Goal: Information Seeking & Learning: Compare options

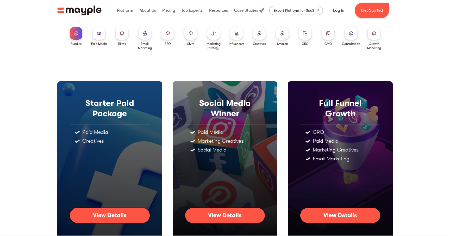
click at [281, 39] on div at bounding box center [282, 33] width 12 height 12
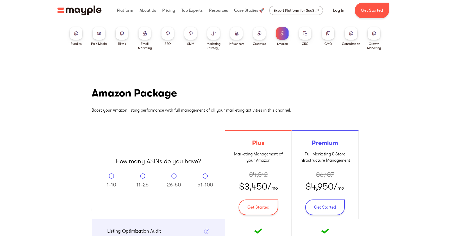
click at [141, 173] on input "11-25" at bounding box center [142, 174] width 3 height 3
radio input "true"
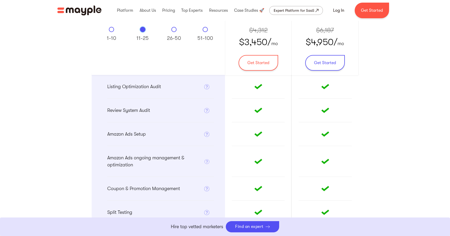
scroll to position [168, 0]
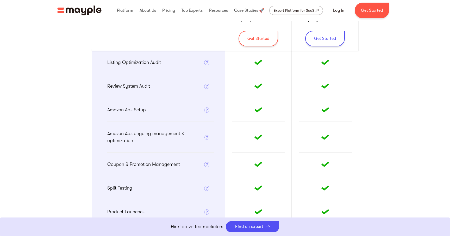
click at [152, 63] on p "Listing Optimization Audit" at bounding box center [134, 62] width 54 height 7
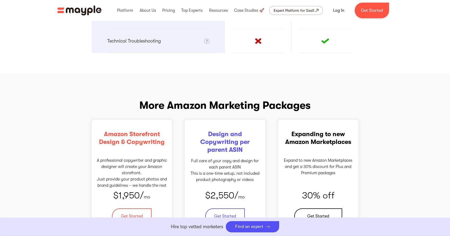
scroll to position [626, 0]
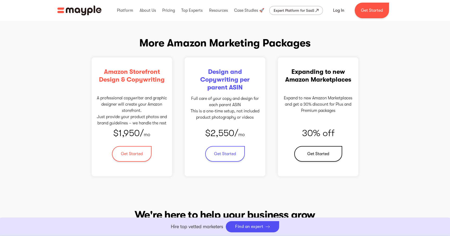
click at [150, 97] on p "A professional copywriter and graphic designer will create your Amazon storefro…" at bounding box center [132, 110] width 70 height 31
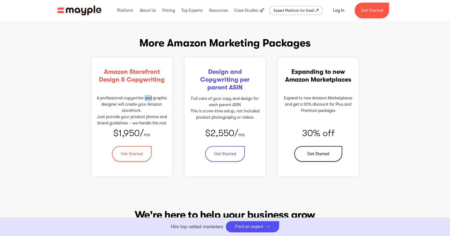
click at [150, 97] on p "A professional copywriter and graphic designer will create your Amazon storefro…" at bounding box center [132, 110] width 70 height 31
click at [212, 91] on div "Design and Copywriting per parent ASIN Full care of your copy and design for ea…" at bounding box center [225, 116] width 81 height 119
click at [226, 83] on h3 "Design and Copywriting per parent ASIN" at bounding box center [225, 79] width 70 height 23
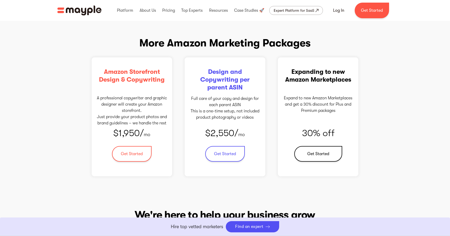
click at [226, 83] on h3 "Design and Copywriting per parent ASIN" at bounding box center [225, 79] width 70 height 23
click at [232, 102] on p "Full care of your copy and design for each parent ASIN This is a one-time setup…" at bounding box center [225, 107] width 70 height 25
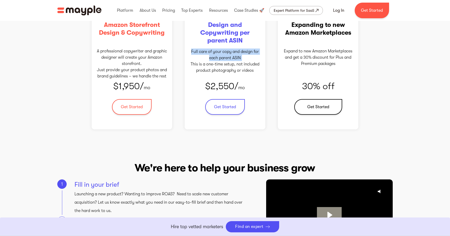
scroll to position [642, 0]
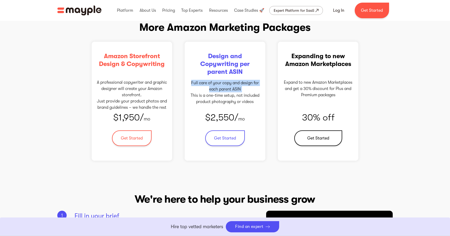
click at [335, 80] on p "Expand to new Amazon Marketplaces and get a 30% discount for Plus and Premium p…" at bounding box center [318, 88] width 70 height 19
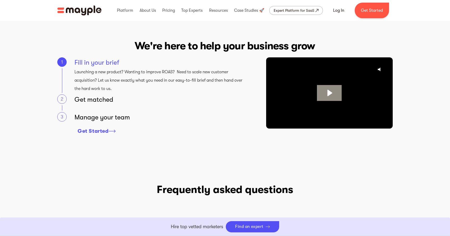
scroll to position [792, 0]
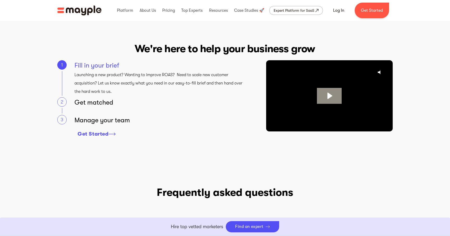
click at [87, 102] on div "Get matched" at bounding box center [160, 102] width 173 height 10
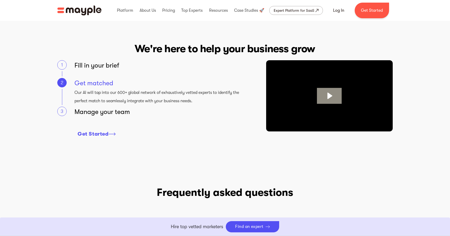
click at [111, 63] on div "Fill in your brief" at bounding box center [160, 65] width 173 height 10
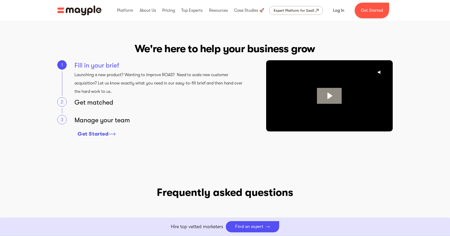
click at [106, 80] on p "Launching a new product? Wanting to improve ROAS? Need to scale new customer ac…" at bounding box center [160, 83] width 173 height 25
click at [99, 64] on div "Fill in your brief" at bounding box center [160, 65] width 173 height 10
click at [105, 106] on div "Get matched" at bounding box center [160, 102] width 173 height 10
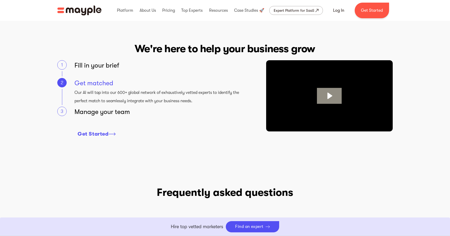
click at [104, 114] on div "Manage your team" at bounding box center [160, 111] width 173 height 10
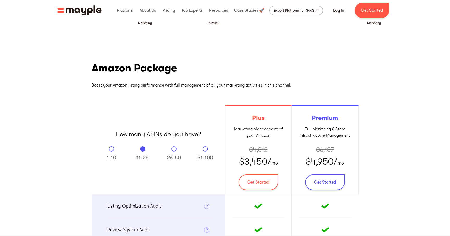
scroll to position [0, 0]
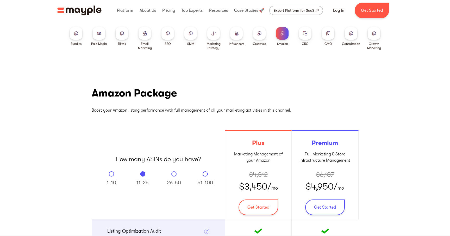
click at [209, 36] on div at bounding box center [213, 33] width 12 height 12
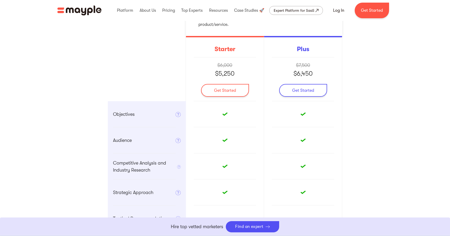
scroll to position [145, 0]
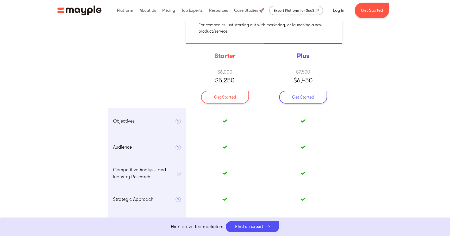
click at [225, 79] on p "$5,250" at bounding box center [225, 79] width 20 height 9
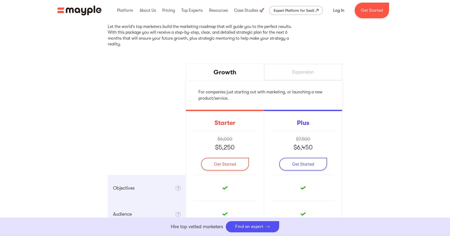
scroll to position [73, 0]
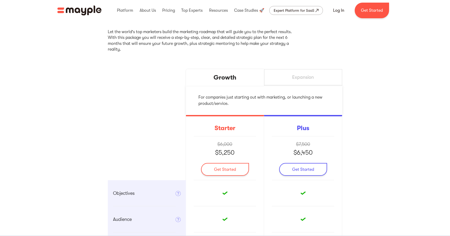
click at [274, 74] on div "Expansion" at bounding box center [303, 77] width 78 height 17
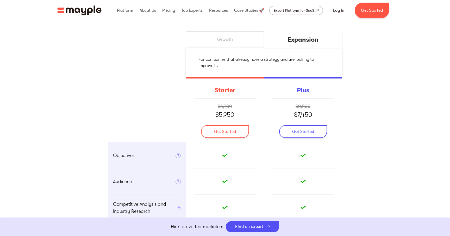
scroll to position [109, 0]
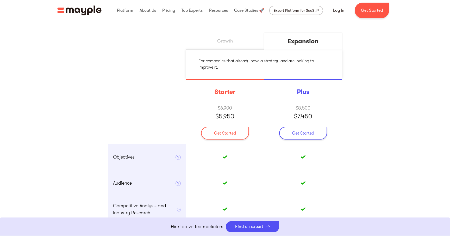
click at [224, 41] on div "Growth" at bounding box center [225, 41] width 16 height 6
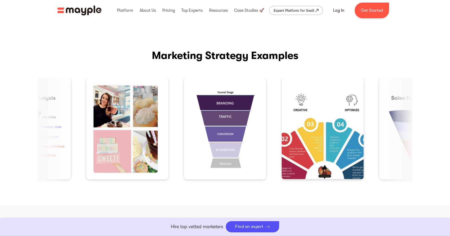
scroll to position [585, 0]
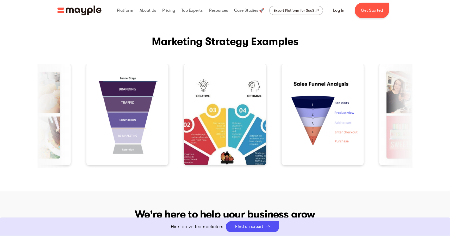
click at [123, 93] on img "3 / 4" at bounding box center [127, 115] width 82 height 102
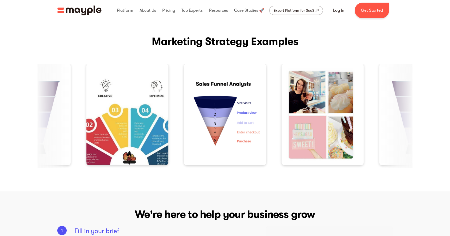
click at [149, 99] on img "4 / 4" at bounding box center [127, 115] width 82 height 102
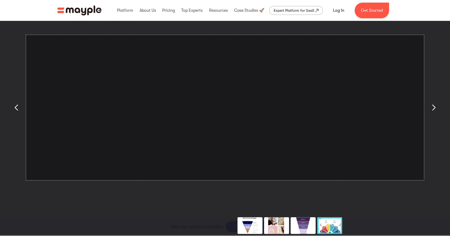
scroll to position [1105, 0]
click at [433, 109] on button "You can close this modal content with the ESC key" at bounding box center [433, 107] width 12 height 12
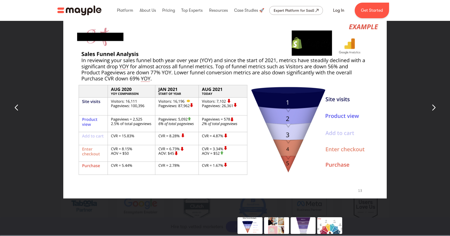
click at [433, 109] on button "You can close this modal content with the ESC key" at bounding box center [433, 107] width 12 height 12
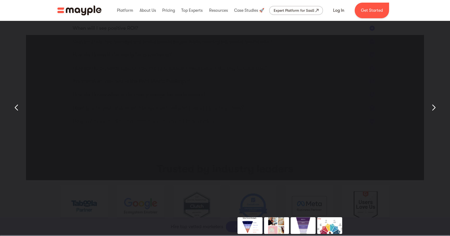
click at [431, 109] on button "You can close this modal content with the ESC key" at bounding box center [433, 107] width 12 height 12
click at [433, 108] on button "You can close this modal content with the ESC key" at bounding box center [433, 107] width 12 height 12
click at [435, 110] on button "You can close this modal content with the ESC key" at bounding box center [433, 107] width 12 height 12
